Goal: Task Accomplishment & Management: Complete application form

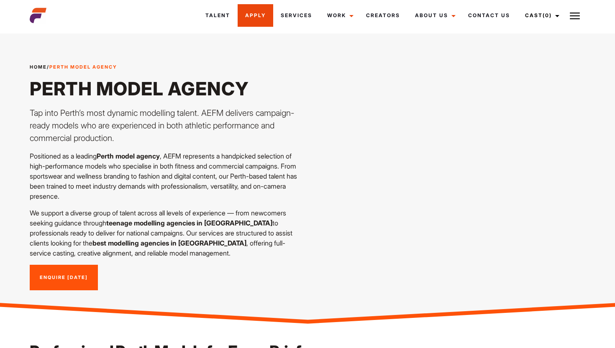
click at [259, 16] on link "Apply" at bounding box center [256, 15] width 36 height 23
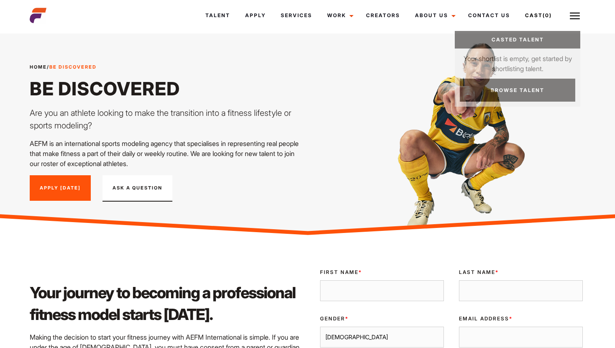
click at [536, 19] on link "Cast (0)" at bounding box center [541, 15] width 47 height 23
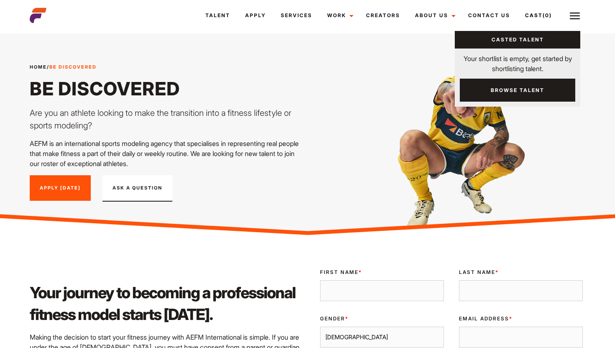
click at [524, 88] on link "Browse Talent" at bounding box center [518, 90] width 116 height 23
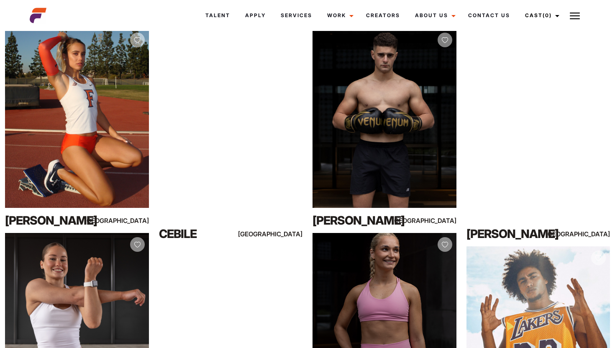
scroll to position [83, 0]
